Goal: Navigation & Orientation: Find specific page/section

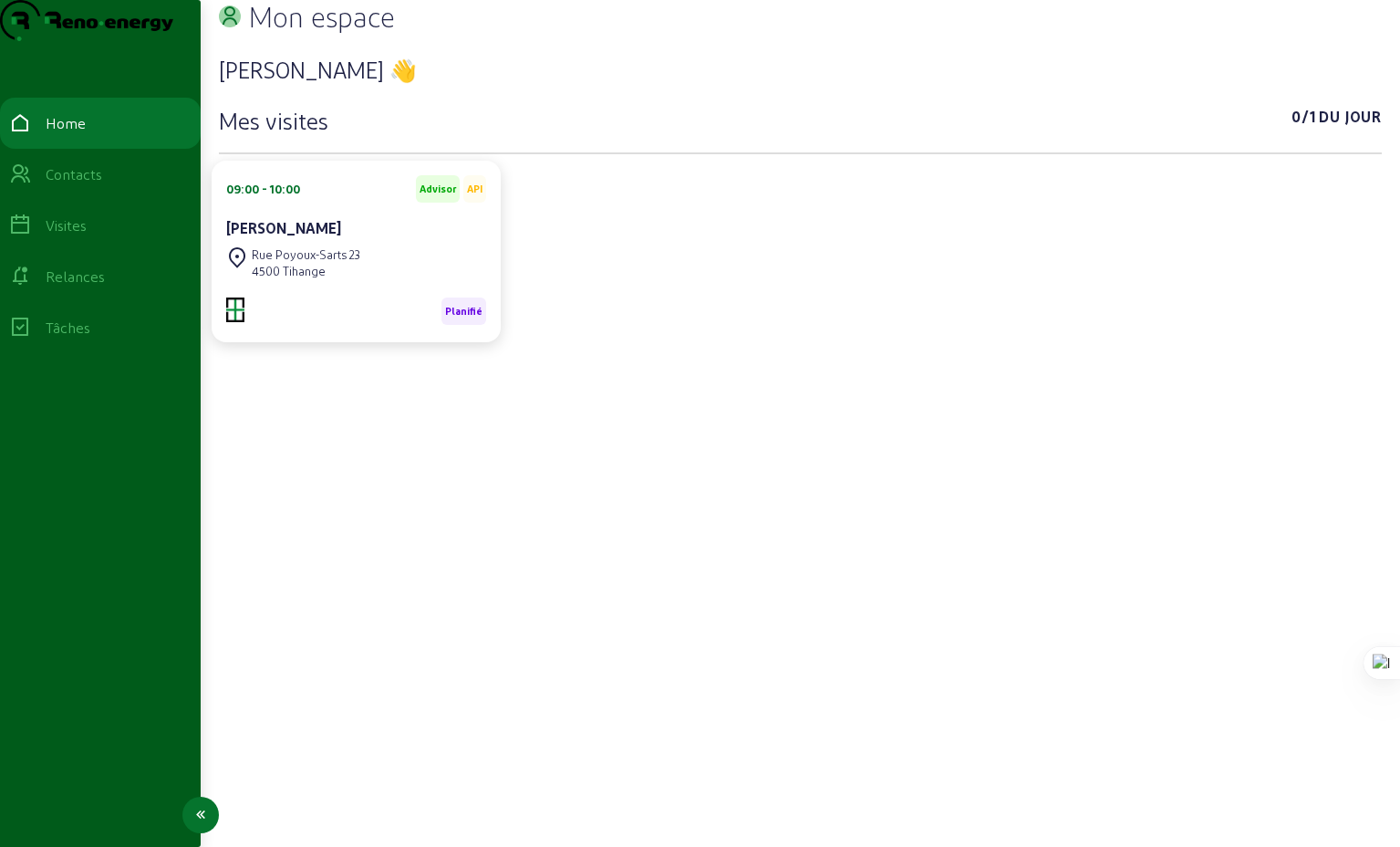
click at [79, 237] on div "Visites" at bounding box center [65, 225] width 41 height 22
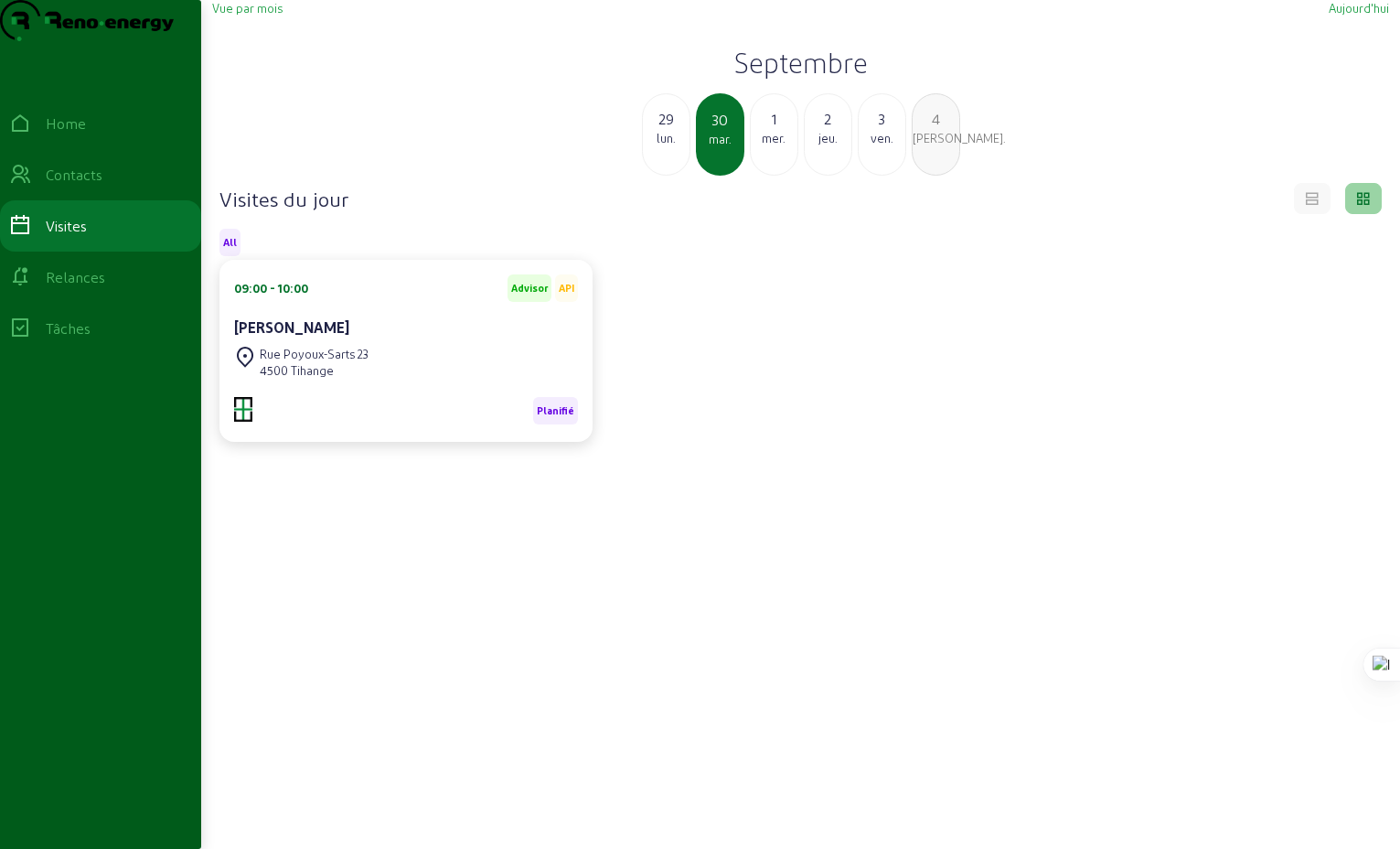
click at [775, 146] on div "mer." at bounding box center [774, 138] width 46 height 16
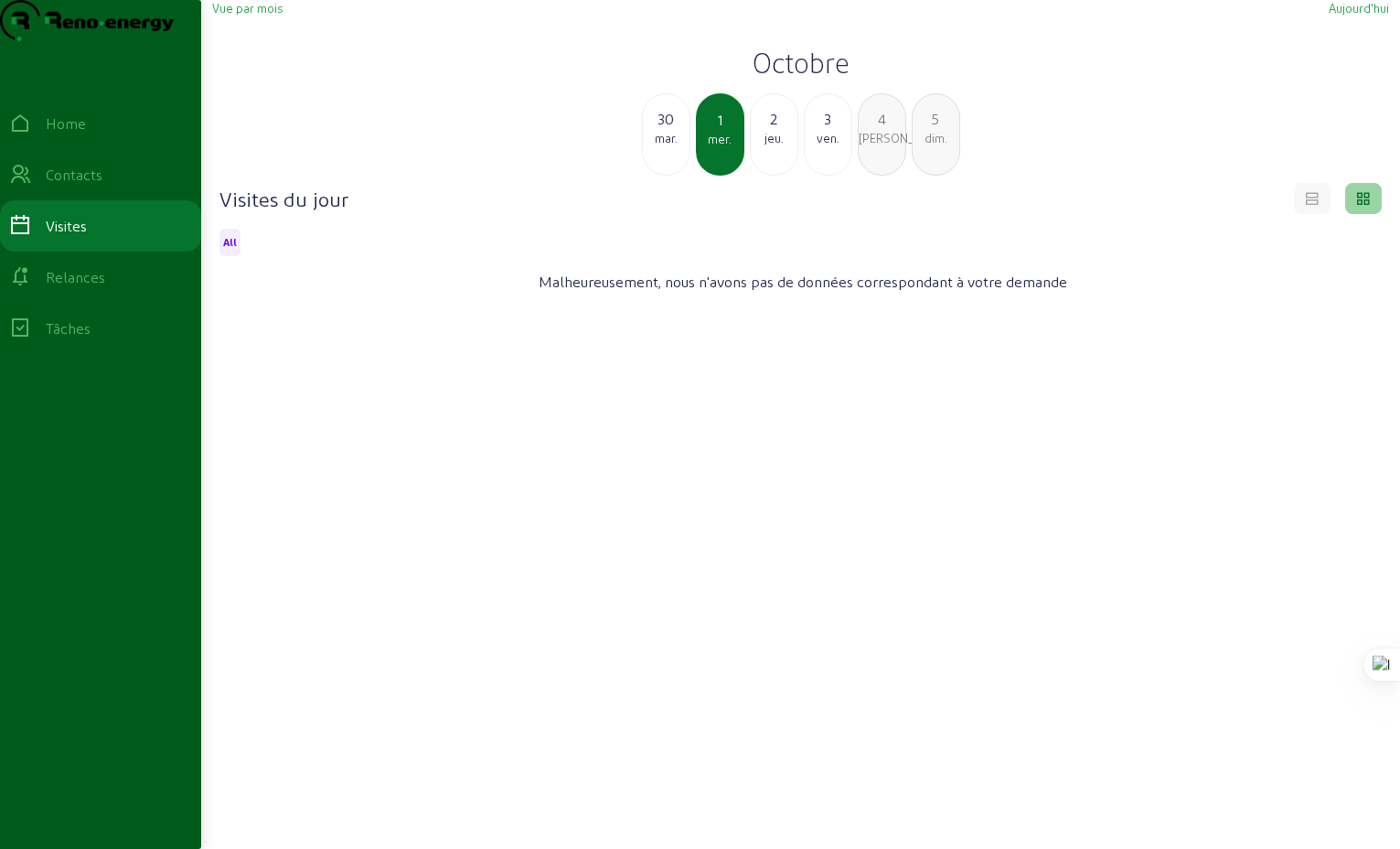
click at [932, 146] on div "dim." at bounding box center [935, 138] width 46 height 16
click at [772, 130] on div "6" at bounding box center [774, 119] width 46 height 22
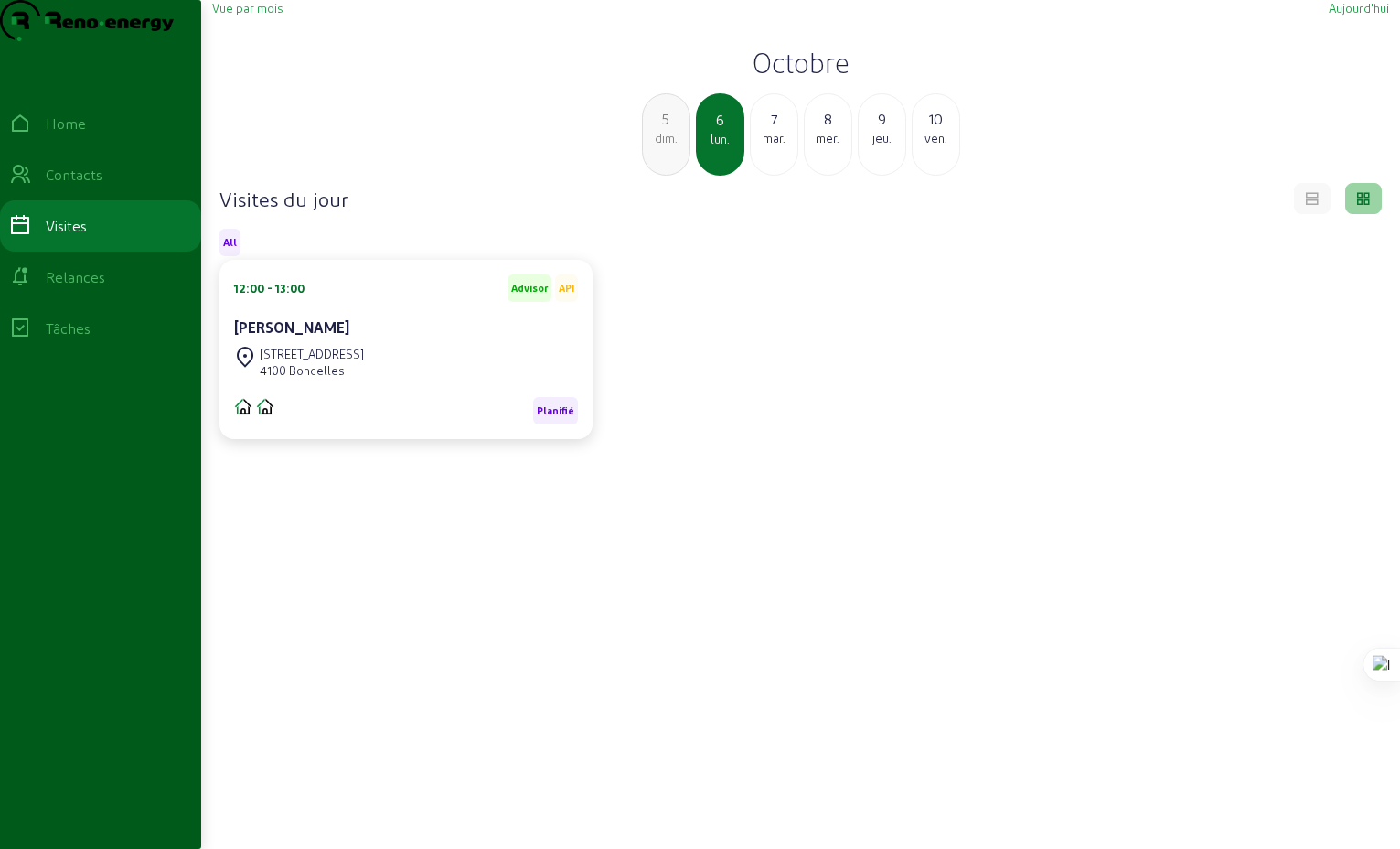
click at [775, 130] on div "7" at bounding box center [774, 119] width 46 height 22
click at [773, 130] on div "8" at bounding box center [774, 119] width 46 height 22
